Goal: Information Seeking & Learning: Learn about a topic

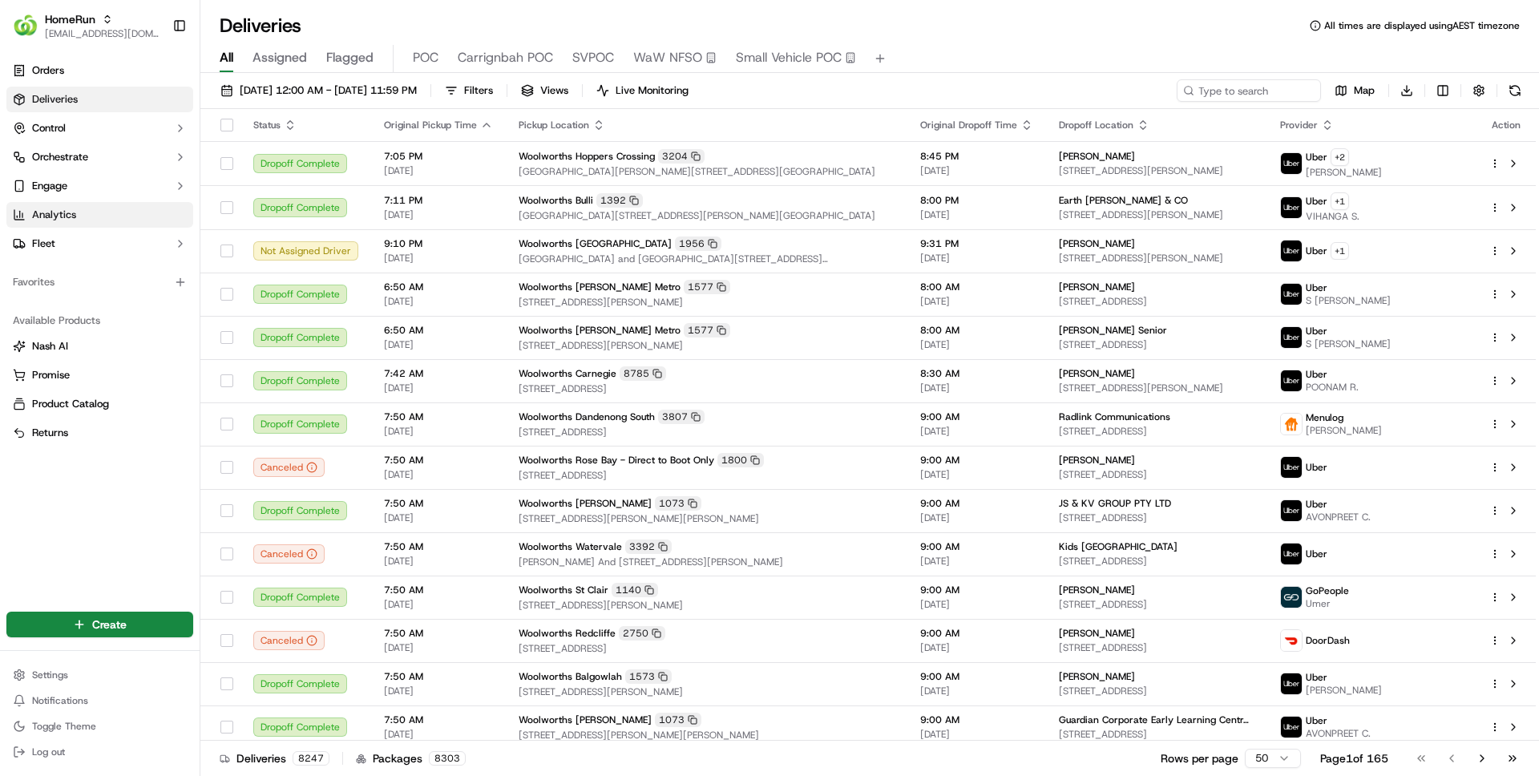
click at [97, 203] on link "Analytics" at bounding box center [99, 215] width 187 height 26
